Goal: Information Seeking & Learning: Learn about a topic

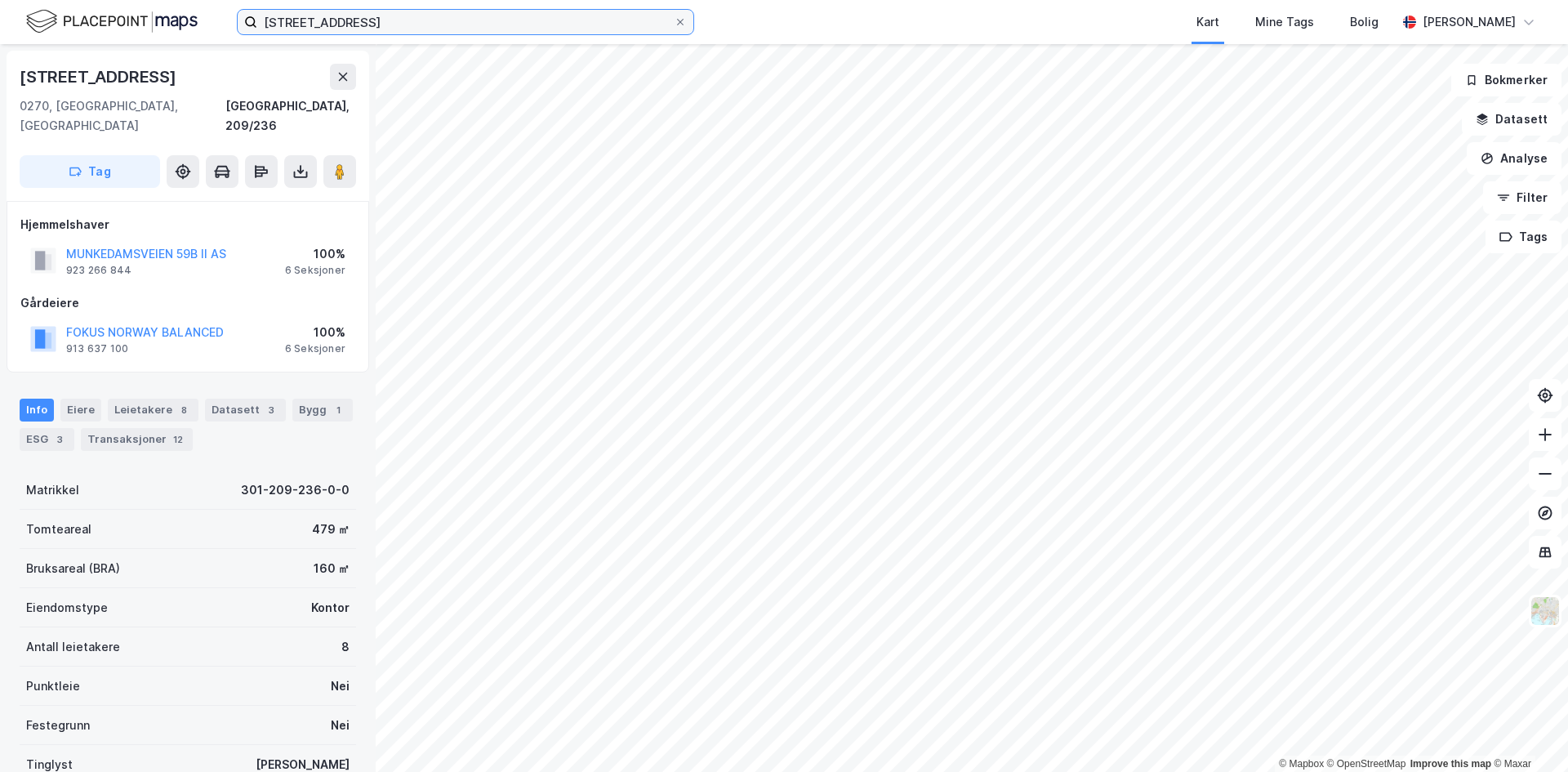
click at [480, 31] on input "[STREET_ADDRESS]" at bounding box center [465, 22] width 417 height 25
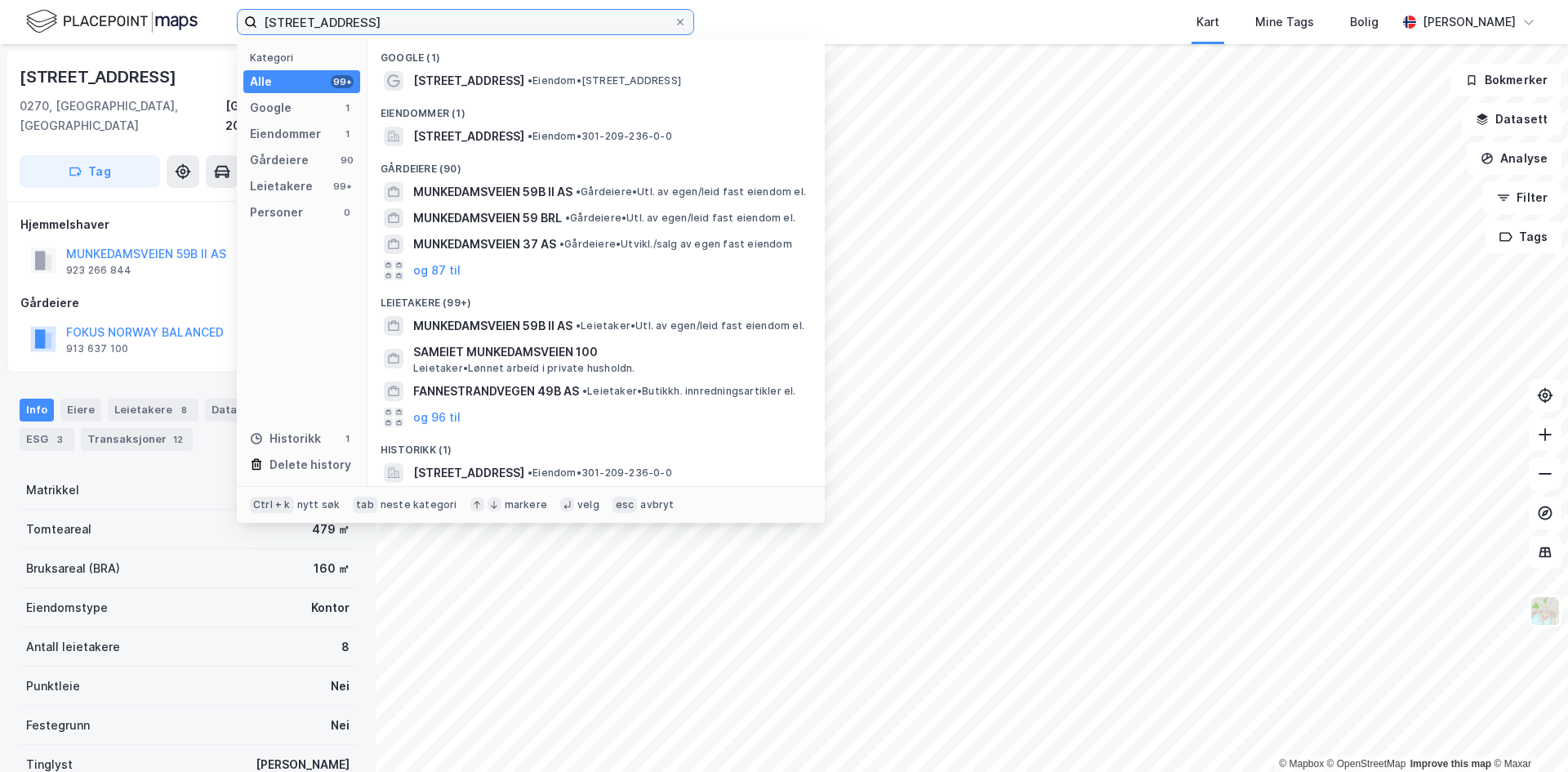
click at [480, 31] on input "[STREET_ADDRESS]" at bounding box center [465, 22] width 417 height 25
paste input "[STREET_ADDRESS]"
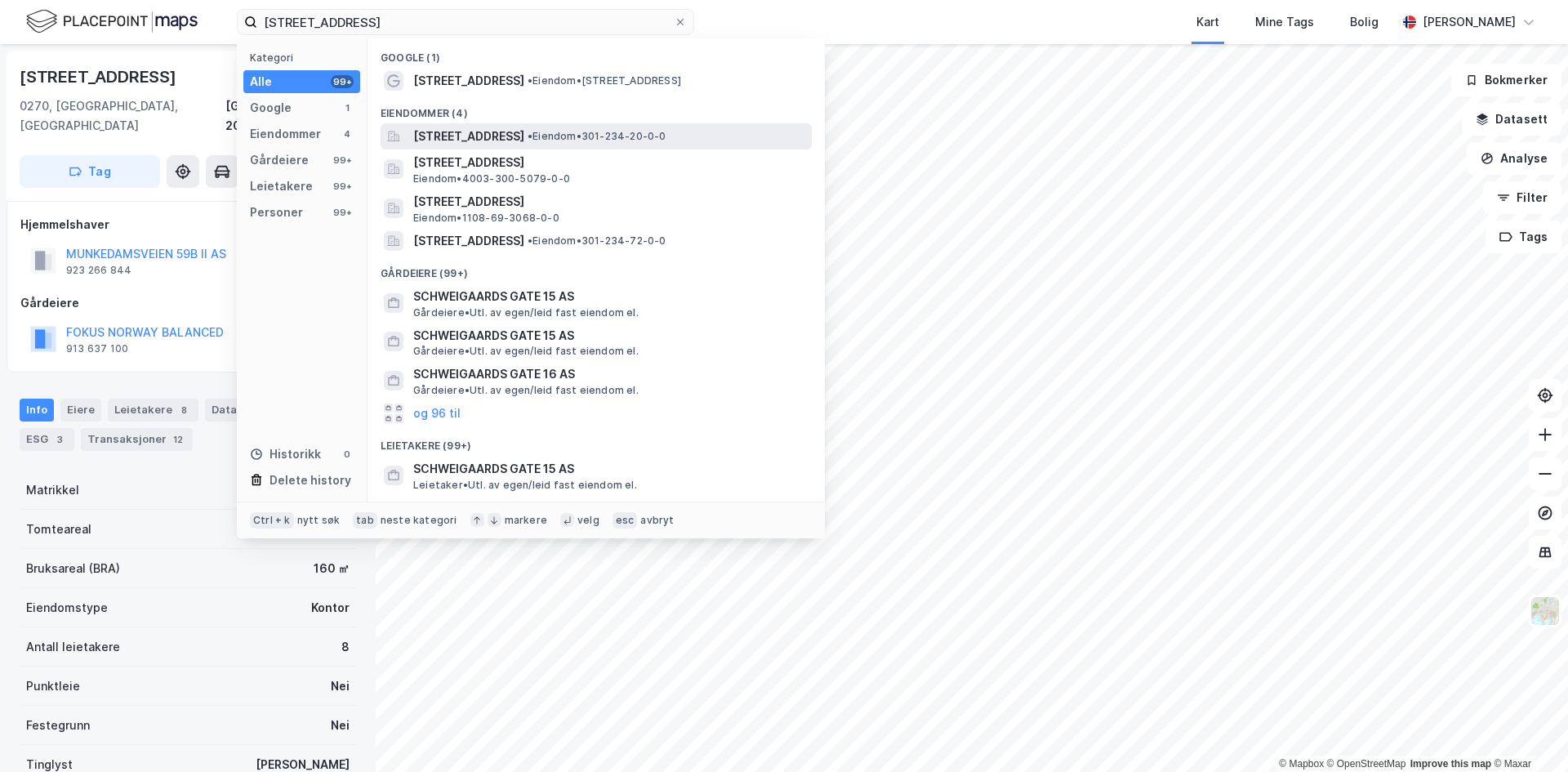
click at [522, 140] on span "[STREET_ADDRESS]" at bounding box center [468, 136] width 111 height 20
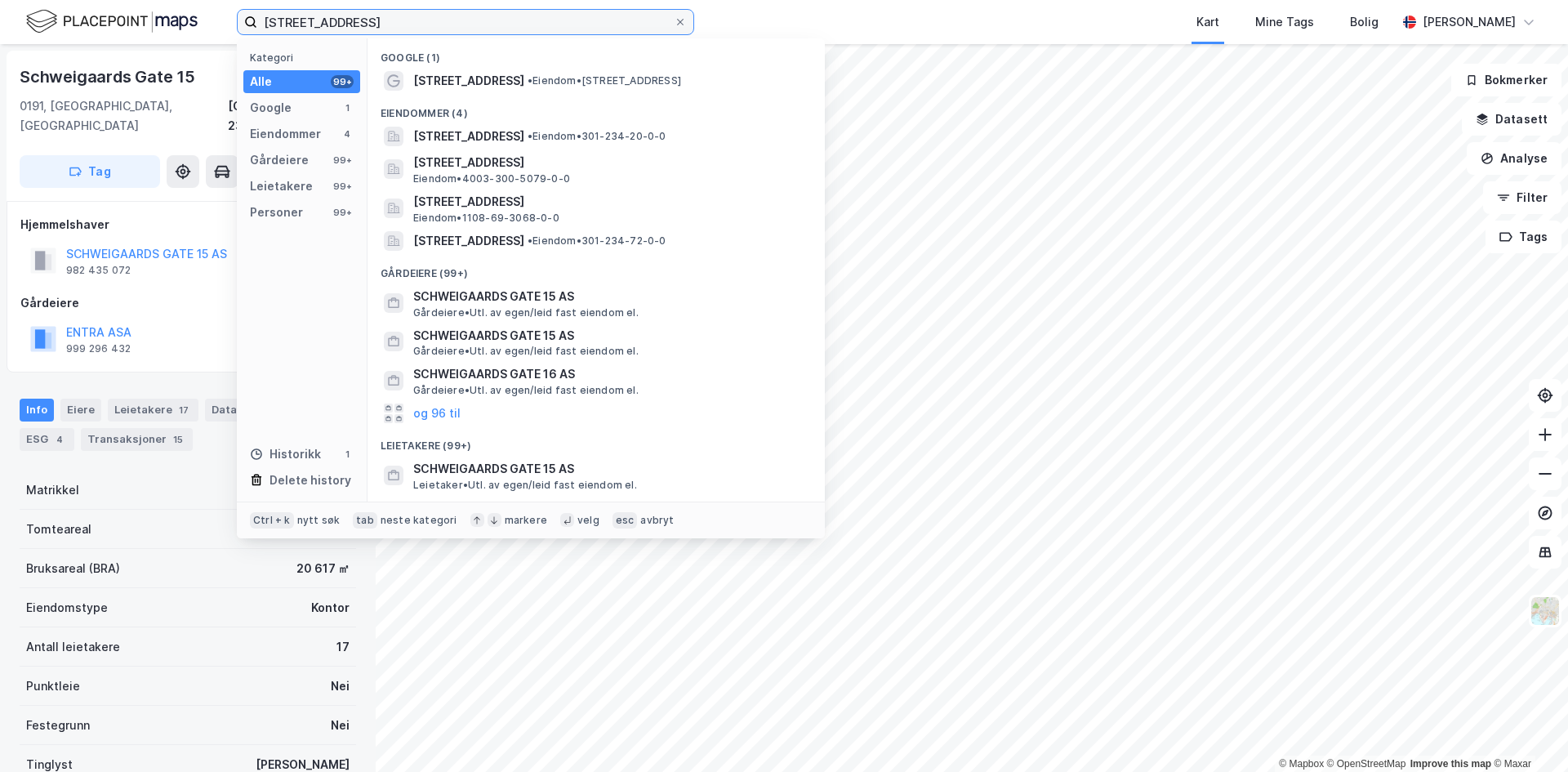
click at [403, 26] on input "[STREET_ADDRESS]" at bounding box center [465, 22] width 417 height 25
paste input "meltedigelen 1"
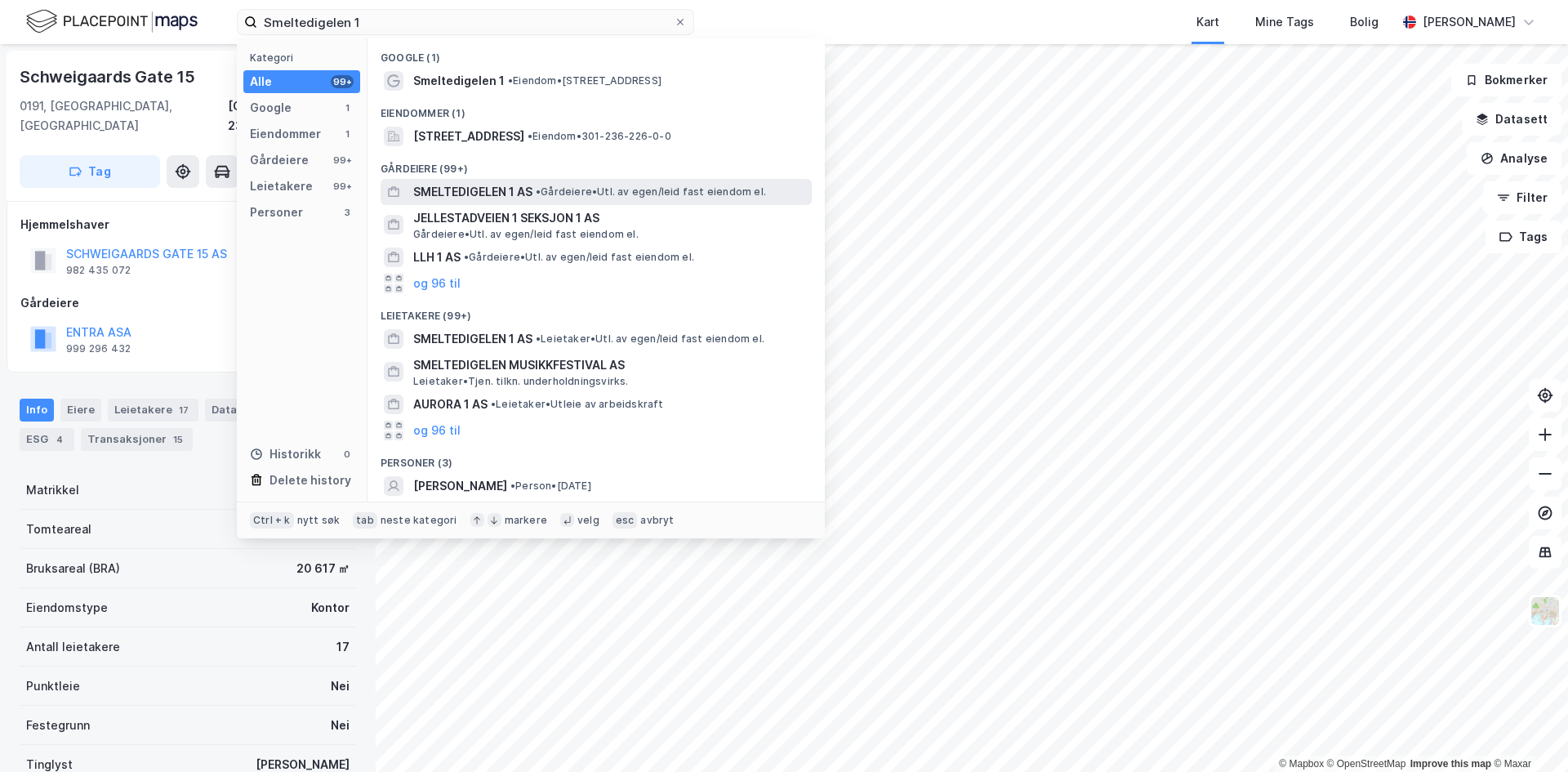
click at [468, 186] on span "SMELTEDIGELEN 1 AS" at bounding box center [473, 192] width 120 height 20
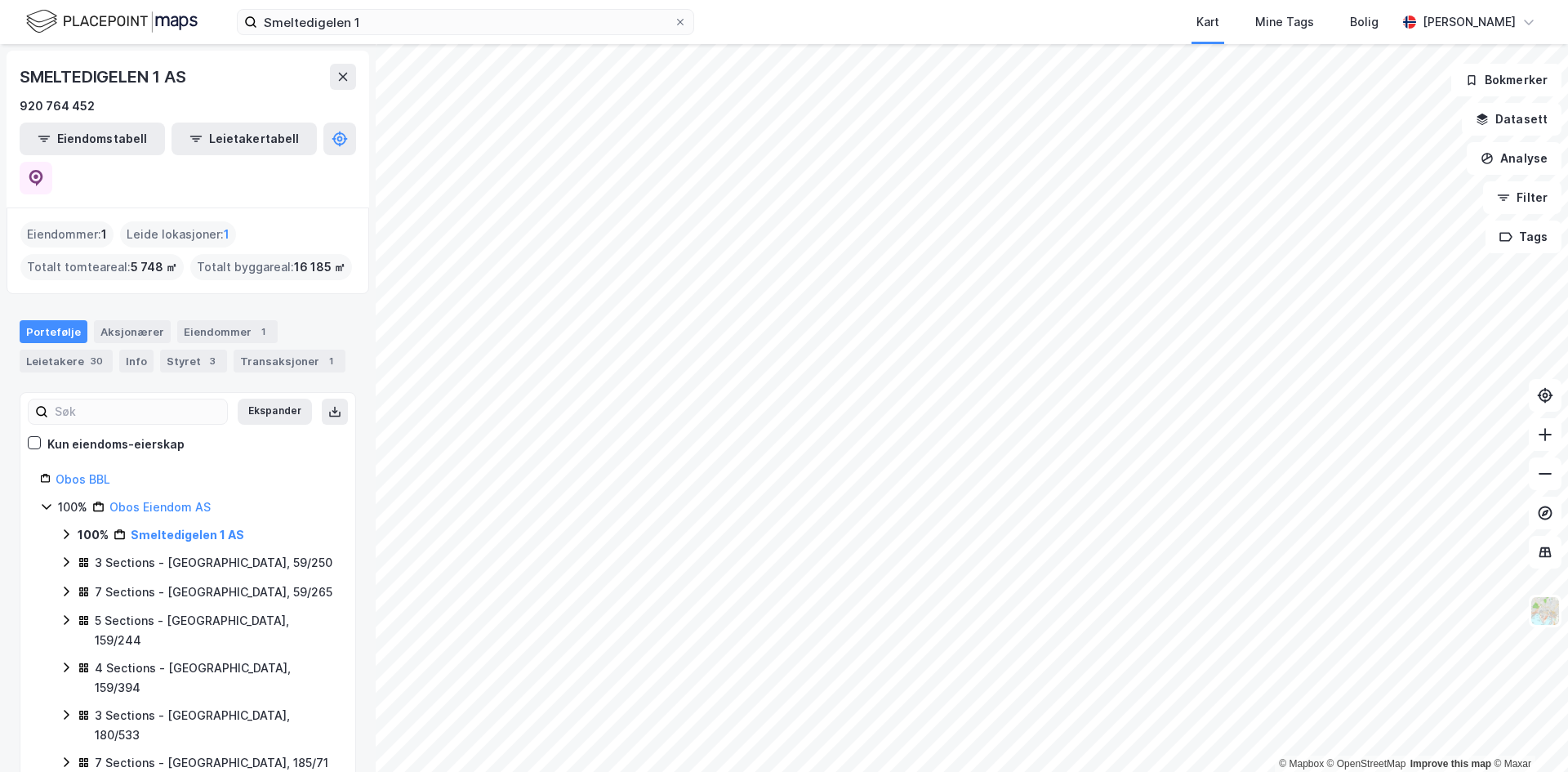
click at [445, 38] on div "Smeltedigelen 1 Kart Mine Tags Bolig [PERSON_NAME]" at bounding box center [784, 22] width 1568 height 44
click at [405, 19] on input "Smeltedigelen 1" at bounding box center [465, 22] width 417 height 25
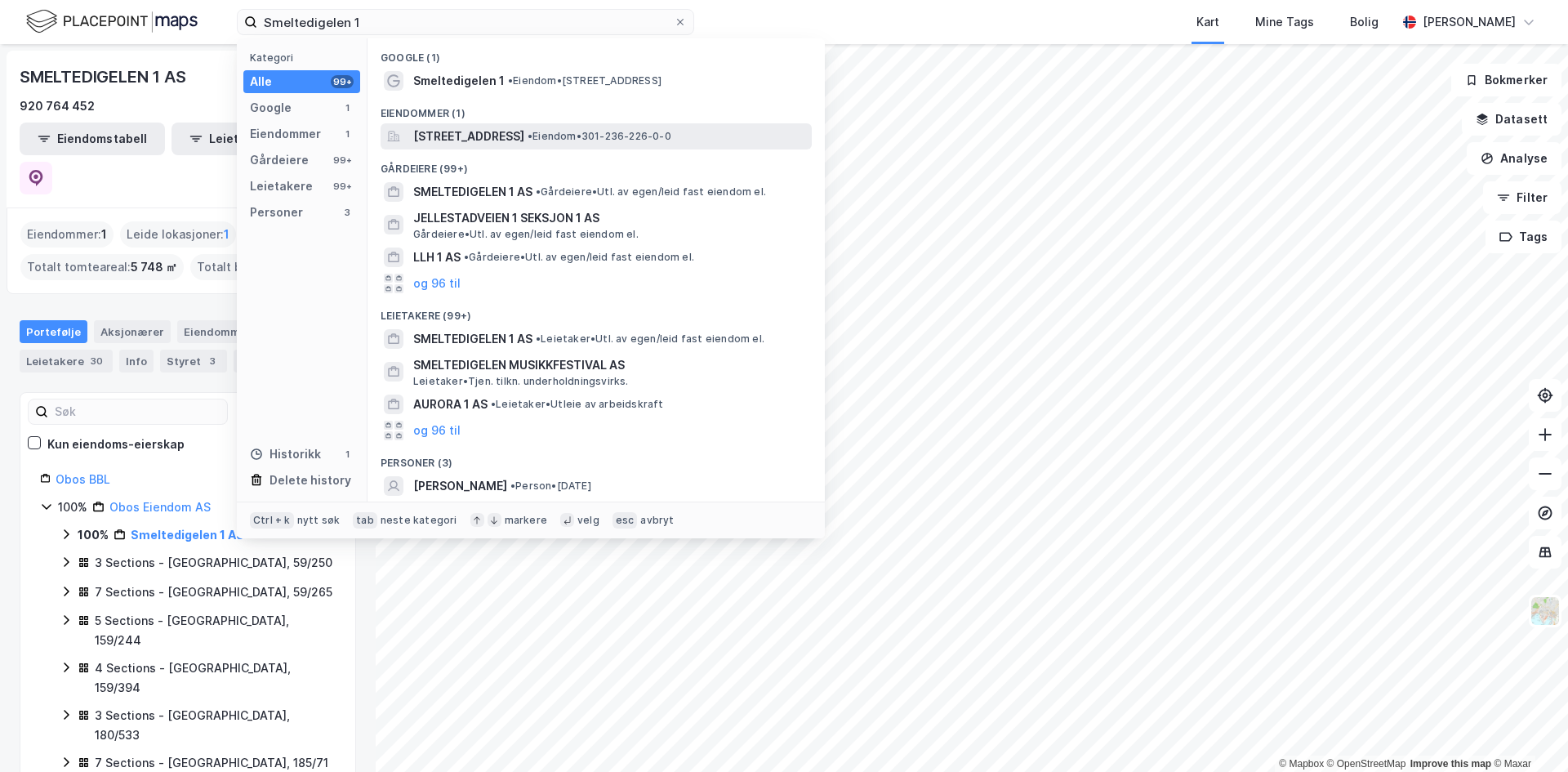
click at [494, 135] on span "[STREET_ADDRESS]" at bounding box center [468, 136] width 111 height 20
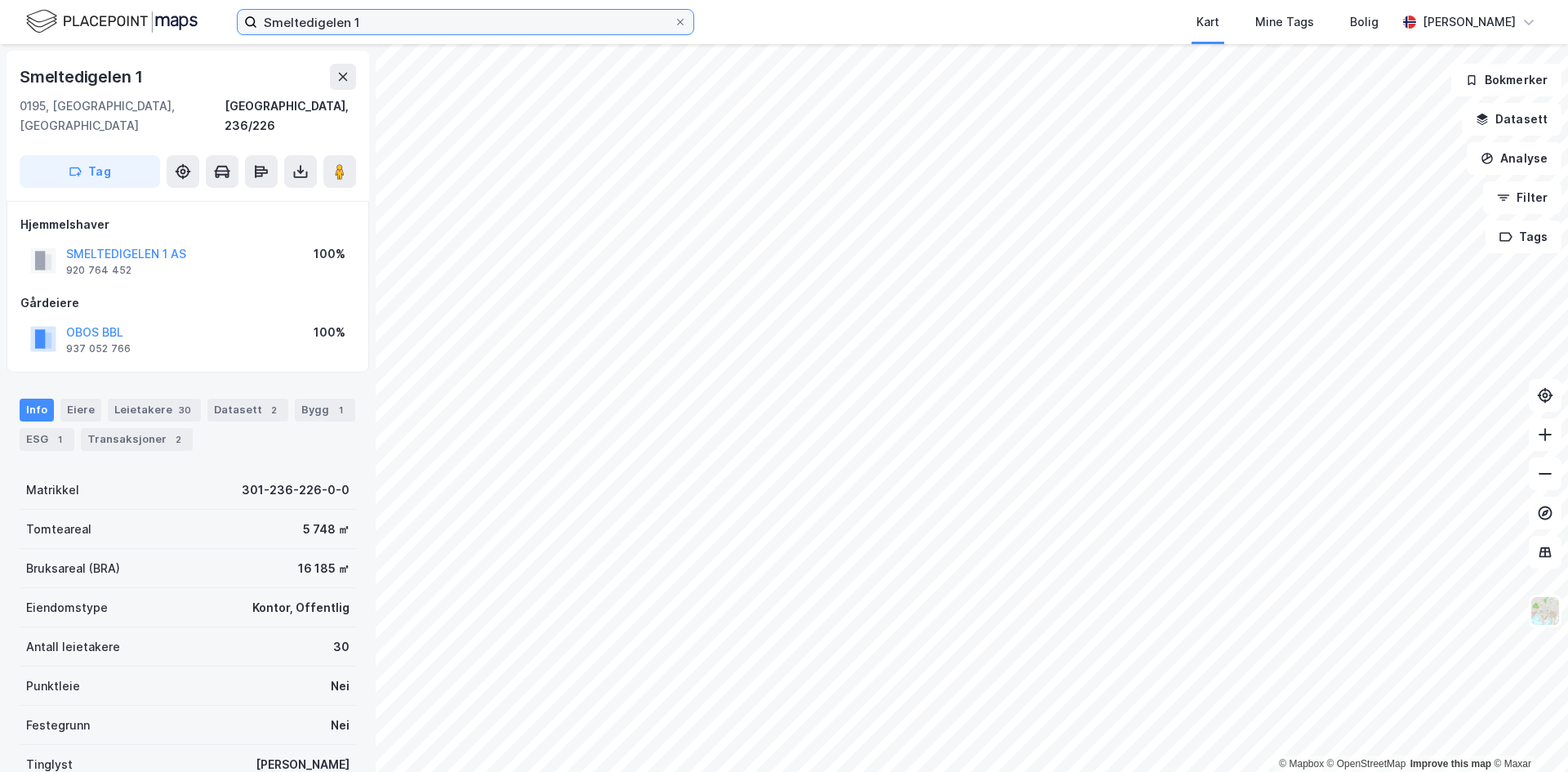
click at [391, 33] on input "Smeltedigelen 1" at bounding box center [465, 22] width 417 height 25
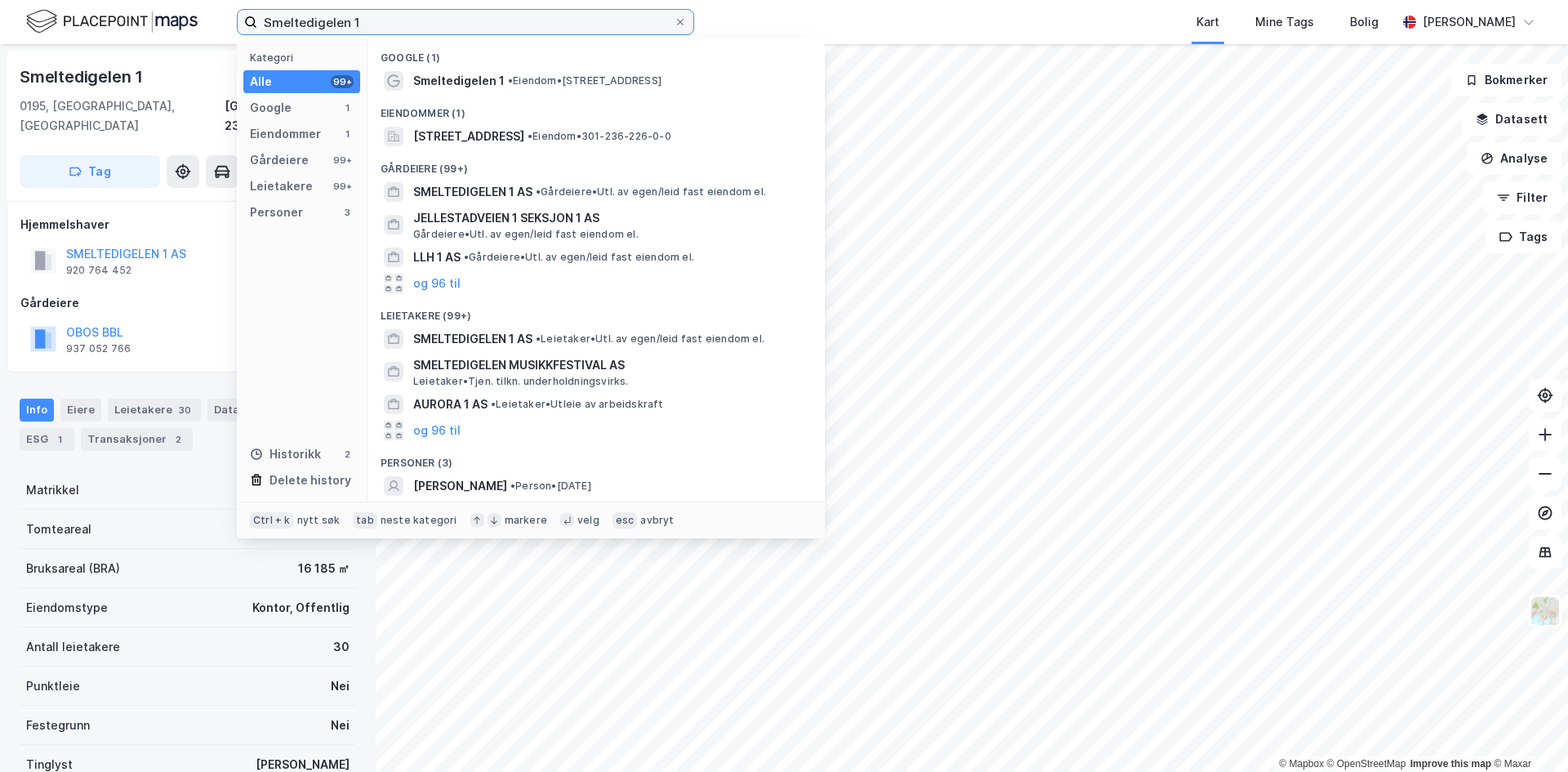
click at [390, 24] on input "Smeltedigelen 1" at bounding box center [465, 22] width 417 height 25
paste input "Torggata 16"
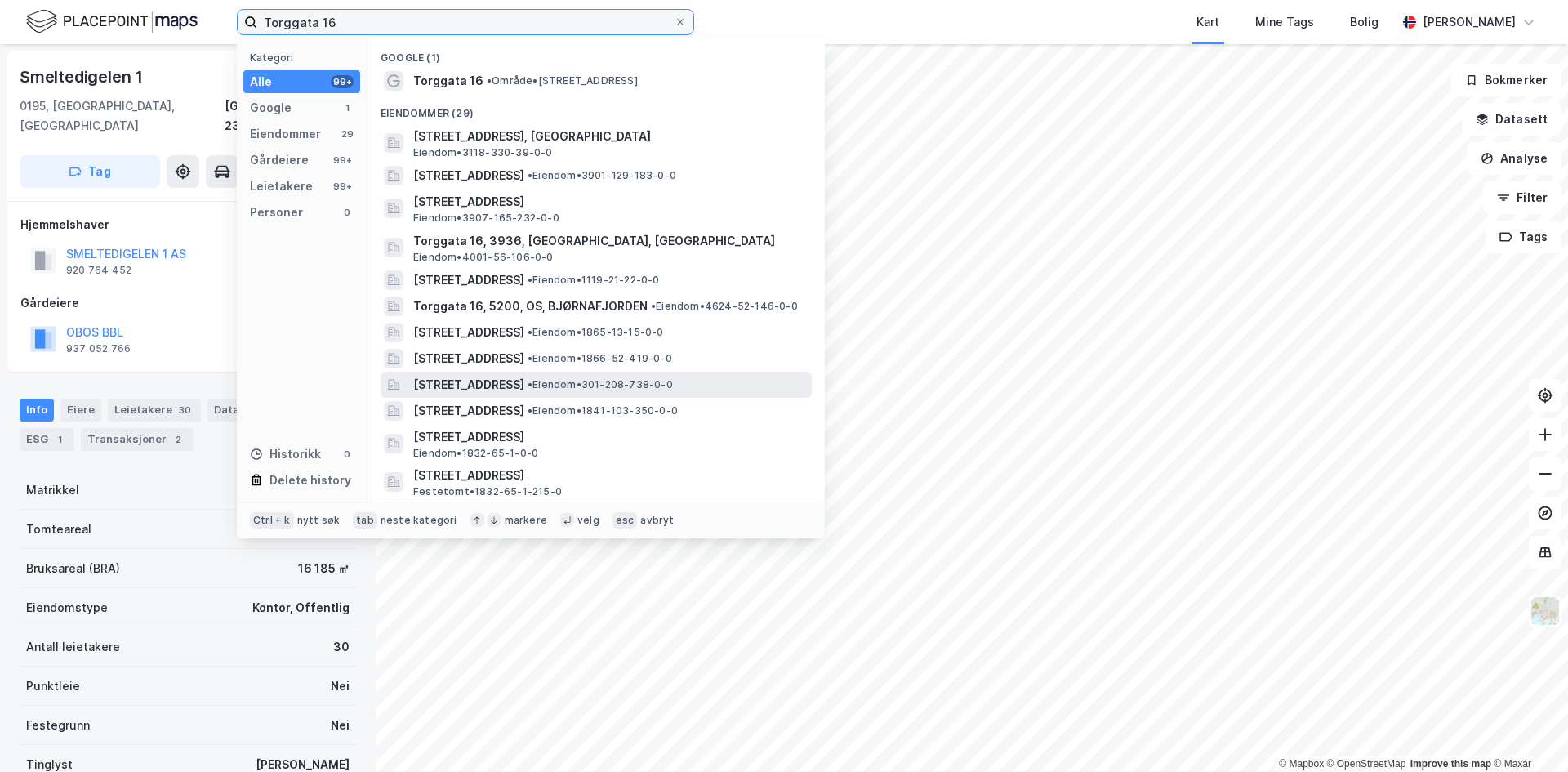
type input "Torggata 16"
click at [524, 387] on span "[STREET_ADDRESS]" at bounding box center [468, 384] width 111 height 20
